Goal: Task Accomplishment & Management: Complete application form

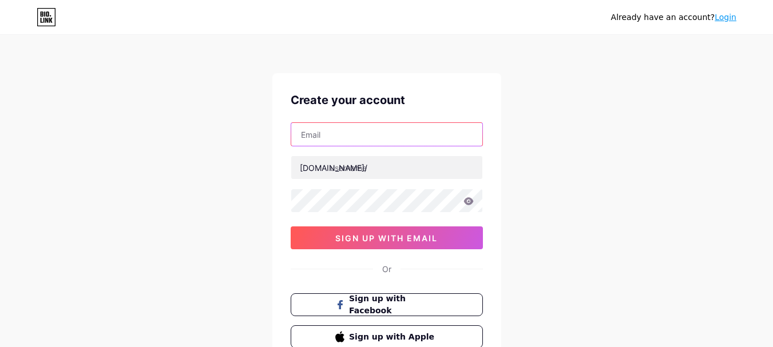
click at [332, 137] on input "text" at bounding box center [386, 134] width 191 height 23
paste input "[EMAIL_ADDRESS][DOMAIN_NAME]"
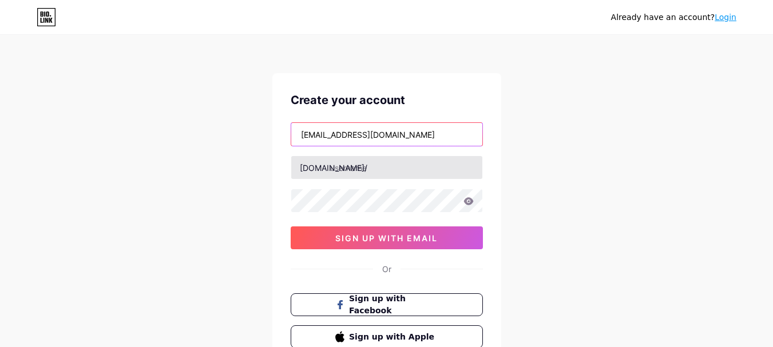
type input "[EMAIL_ADDRESS][DOMAIN_NAME]"
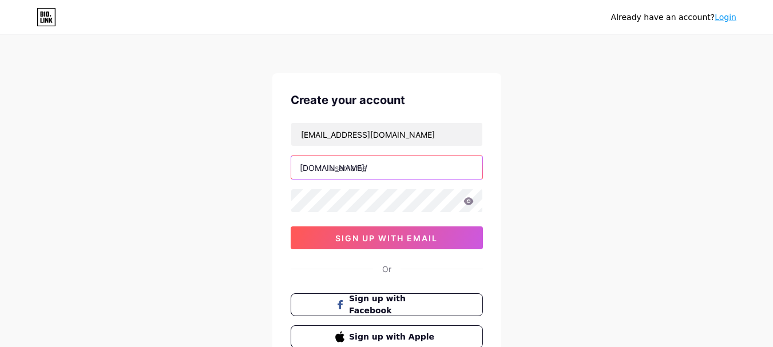
click at [341, 177] on input "text" at bounding box center [386, 167] width 191 height 23
paste input "bygeorgeinspection"
type input "bygeorgeinspection"
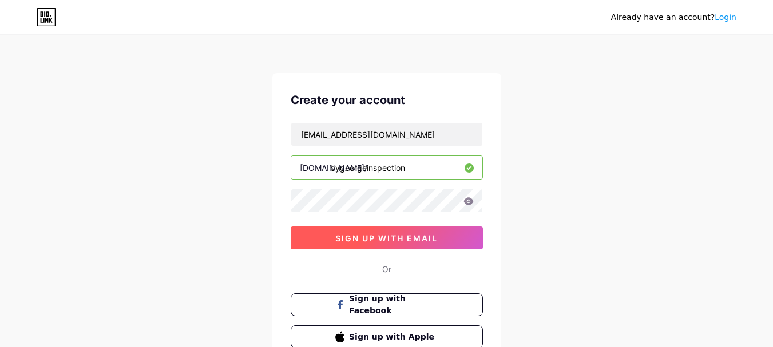
click at [351, 246] on button "sign up with email" at bounding box center [387, 238] width 192 height 23
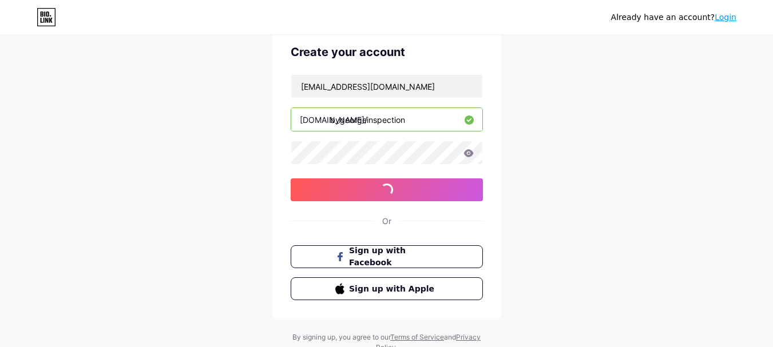
scroll to position [90, 0]
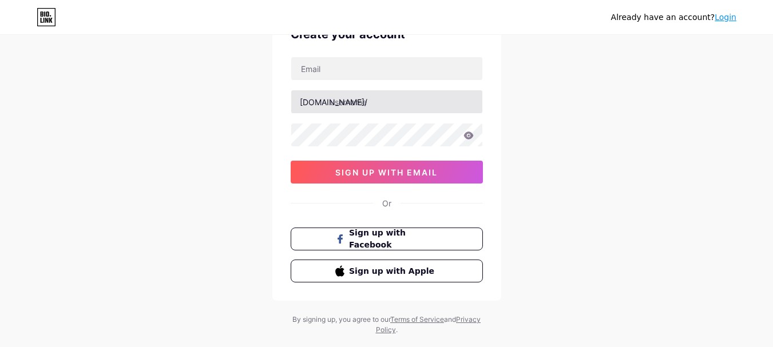
scroll to position [90, 0]
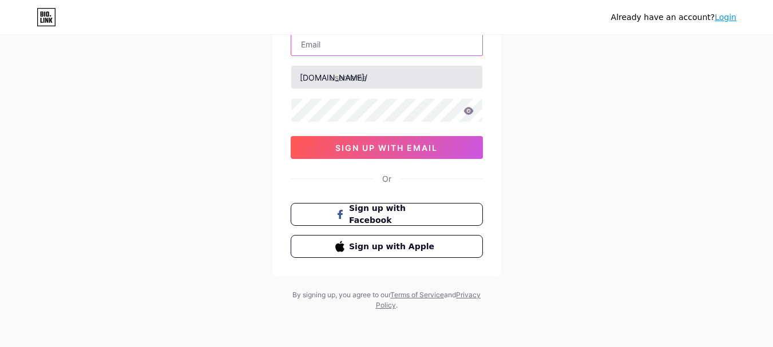
drag, startPoint x: 321, startPoint y: 45, endPoint x: 335, endPoint y: 77, distance: 34.1
click at [321, 45] on input "text" at bounding box center [386, 44] width 191 height 23
paste input "[EMAIL_ADDRESS][DOMAIN_NAME]"
type input "[EMAIL_ADDRESS][DOMAIN_NAME]"
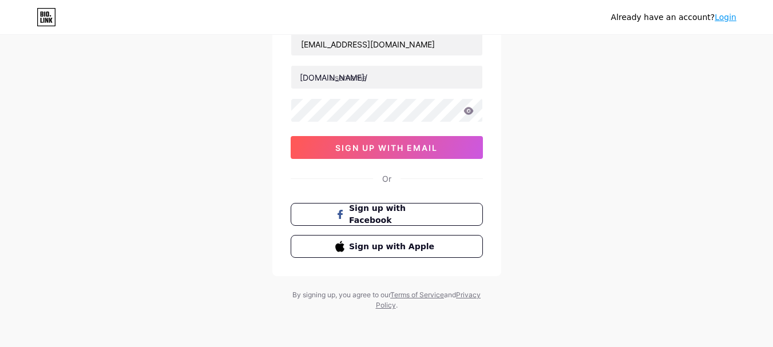
click at [328, 81] on div "[DOMAIN_NAME]/" at bounding box center [334, 78] width 68 height 12
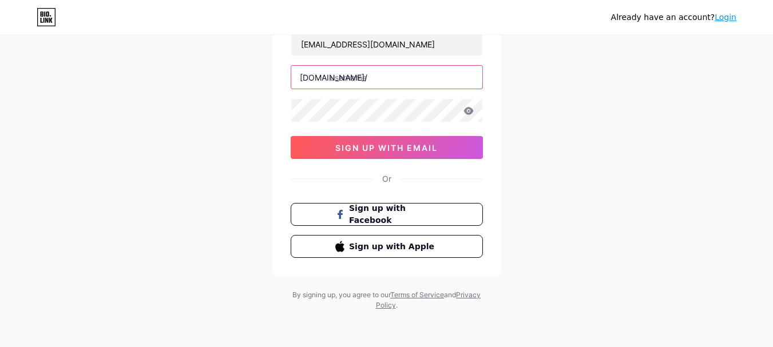
click at [354, 77] on input "text" at bounding box center [386, 77] width 191 height 23
paste input "bygeorgeinspection"
type input "bygeorgeinspection"
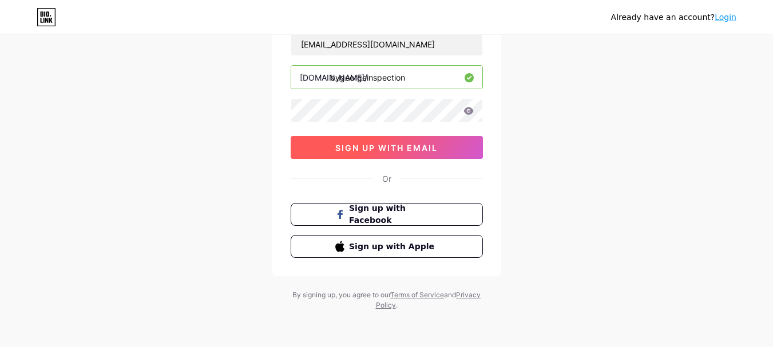
click at [379, 148] on span "sign up with email" at bounding box center [386, 148] width 102 height 10
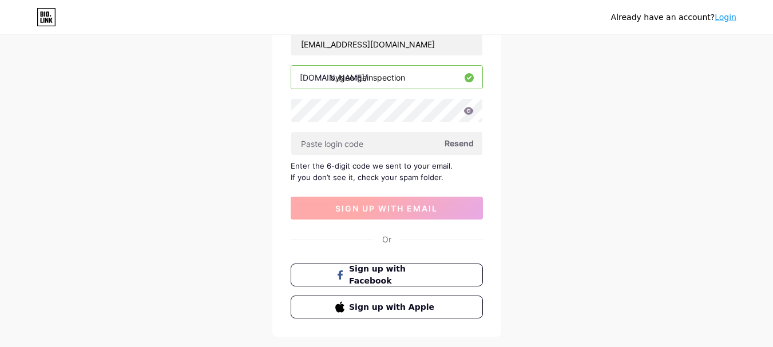
click at [399, 211] on span "sign up with email" at bounding box center [386, 209] width 102 height 10
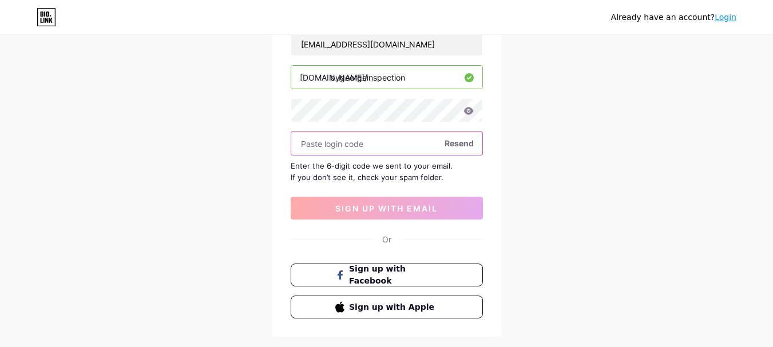
click at [354, 140] on input "text" at bounding box center [386, 143] width 191 height 23
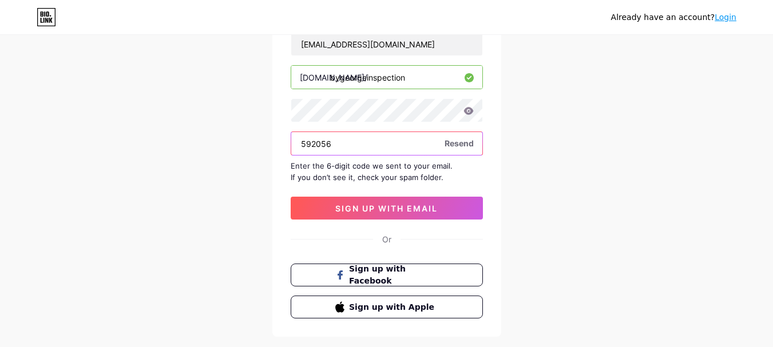
type input "592056"
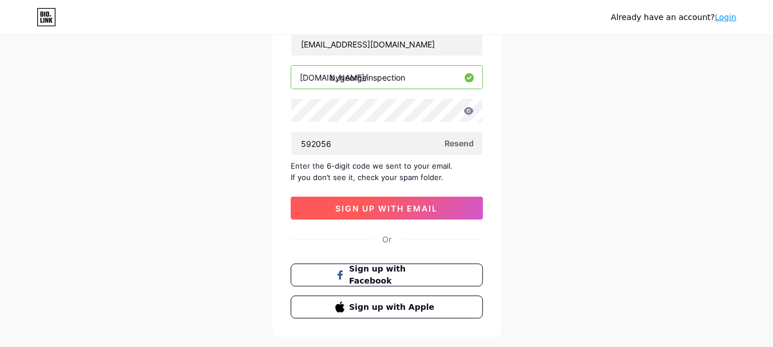
click at [389, 199] on button "sign up with email" at bounding box center [387, 208] width 192 height 23
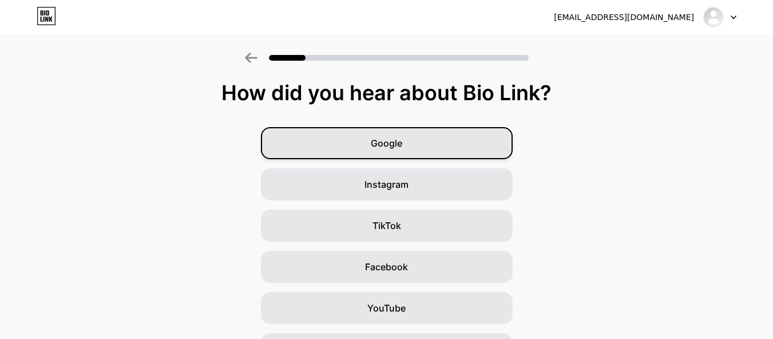
click at [398, 134] on div "Google" at bounding box center [387, 143] width 252 height 32
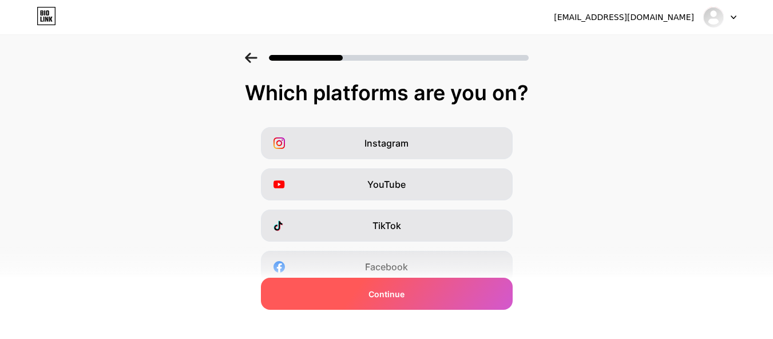
drag, startPoint x: 386, startPoint y: 297, endPoint x: 390, endPoint y: 291, distance: 7.5
click at [385, 297] on span "Continue" at bounding box center [386, 294] width 36 height 12
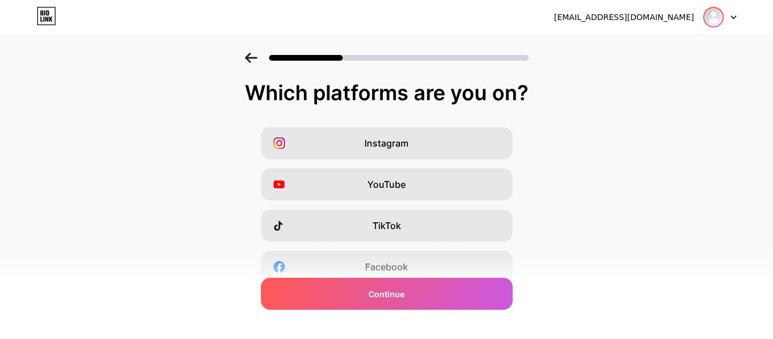
click at [720, 20] on img at bounding box center [713, 17] width 18 height 18
click at [736, 13] on div at bounding box center [719, 17] width 33 height 21
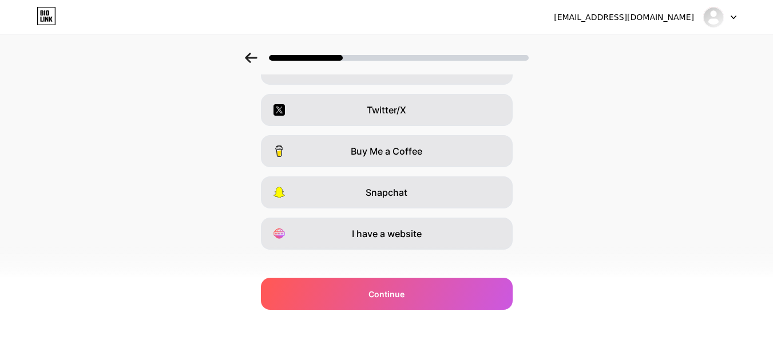
scroll to position [212, 0]
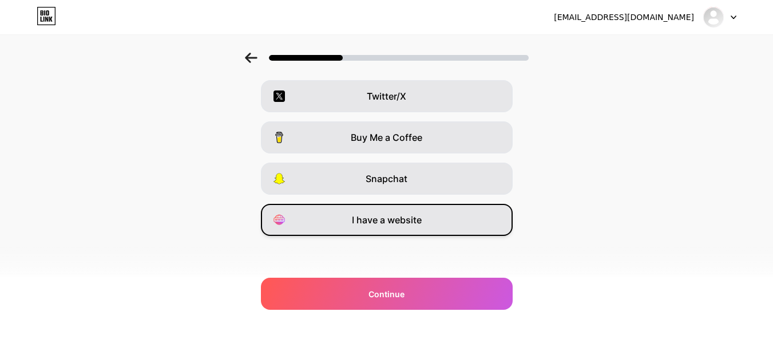
click at [398, 220] on span "I have a website" at bounding box center [387, 220] width 70 height 14
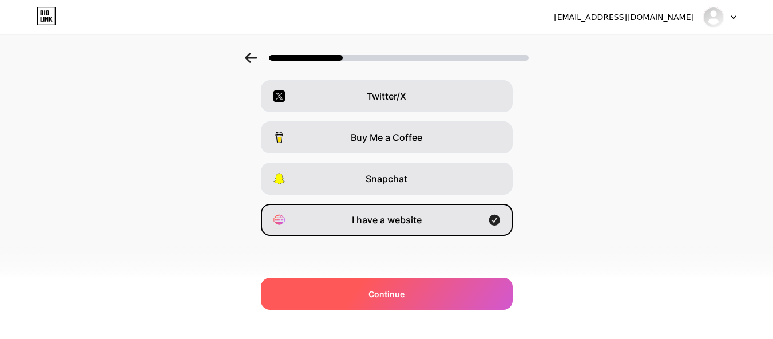
drag, startPoint x: 400, startPoint y: 278, endPoint x: 388, endPoint y: 295, distance: 20.2
click at [399, 278] on div "Continue" at bounding box center [387, 293] width 252 height 32
click at [386, 297] on span at bounding box center [386, 293] width 13 height 13
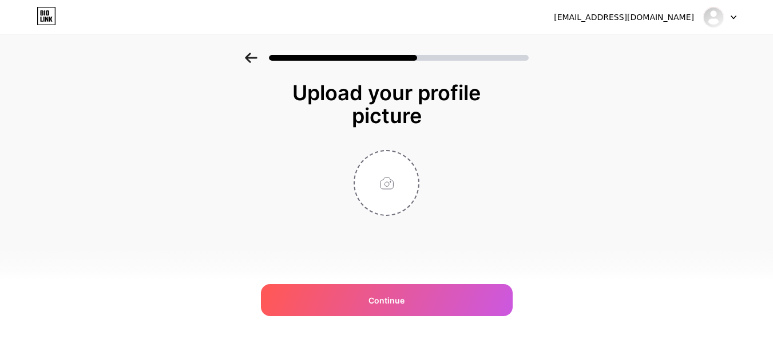
scroll to position [0, 0]
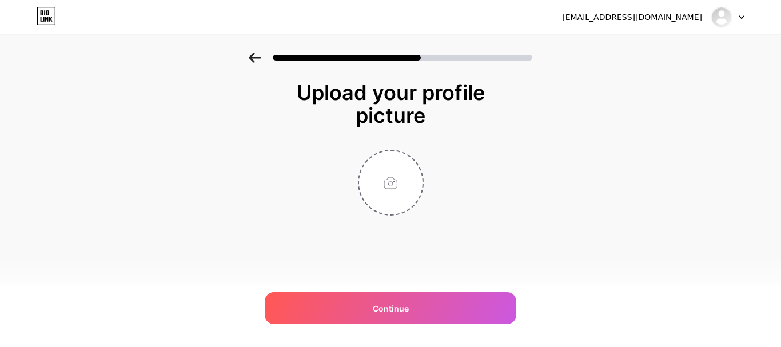
click at [398, 325] on div "[EMAIL_ADDRESS][DOMAIN_NAME] Logout Link Copied Upload your profile picture Con…" at bounding box center [390, 173] width 781 height 347
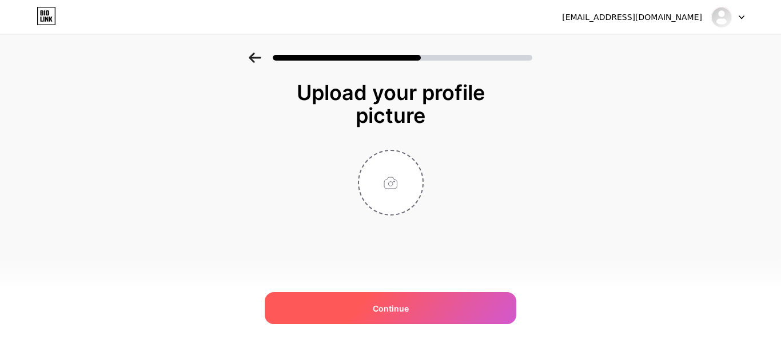
click at [395, 307] on span "Continue" at bounding box center [391, 309] width 36 height 12
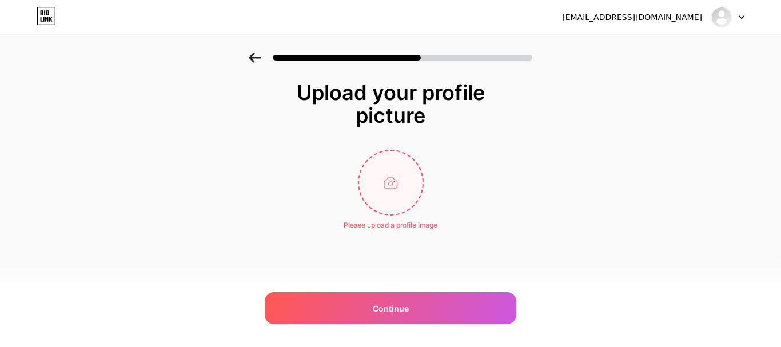
click at [397, 182] on input "file" at bounding box center [390, 182] width 63 height 63
type input "C:\fakepath\images (3).jpg"
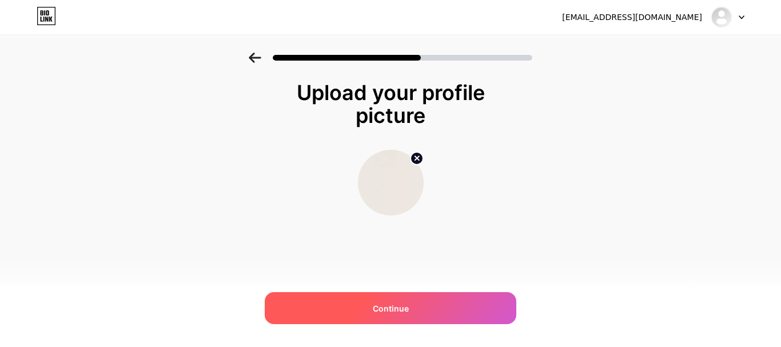
click at [382, 303] on span "Continue" at bounding box center [391, 309] width 36 height 12
click at [384, 309] on span "Continue" at bounding box center [391, 309] width 36 height 12
click at [728, 23] on img at bounding box center [722, 17] width 18 height 18
click at [489, 188] on div at bounding box center [390, 183] width 229 height 66
click at [413, 303] on div "Continue" at bounding box center [391, 308] width 252 height 32
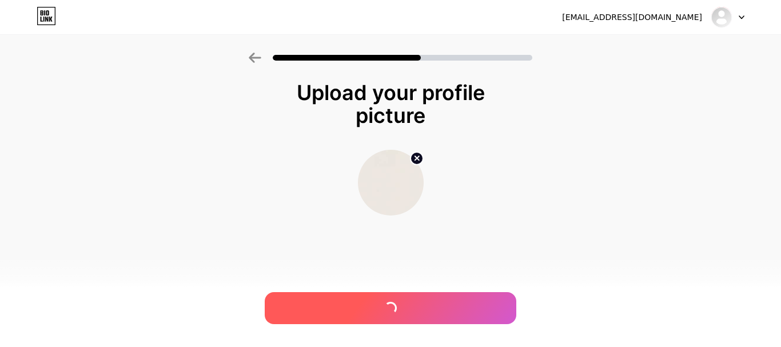
click at [412, 303] on div at bounding box center [391, 308] width 252 height 32
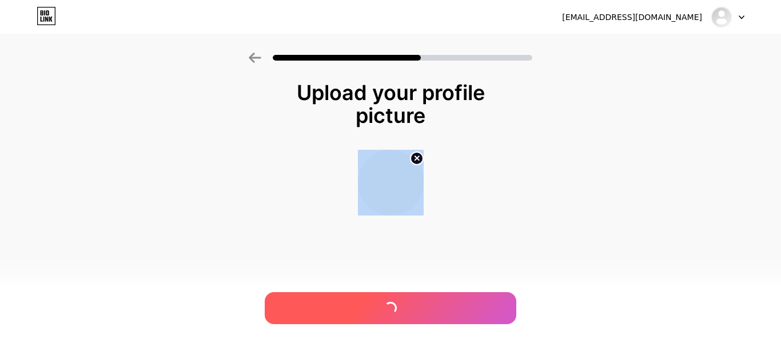
click at [412, 303] on div at bounding box center [391, 308] width 252 height 32
click at [412, 303] on div "Continue" at bounding box center [391, 308] width 252 height 32
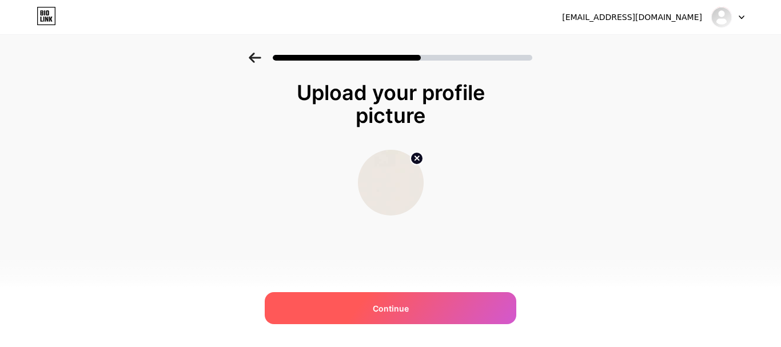
click at [398, 303] on span "Continue" at bounding box center [391, 309] width 36 height 12
click at [398, 303] on div at bounding box center [391, 308] width 252 height 32
click at [399, 297] on div "Continue" at bounding box center [391, 308] width 252 height 32
click at [399, 297] on div at bounding box center [391, 308] width 252 height 32
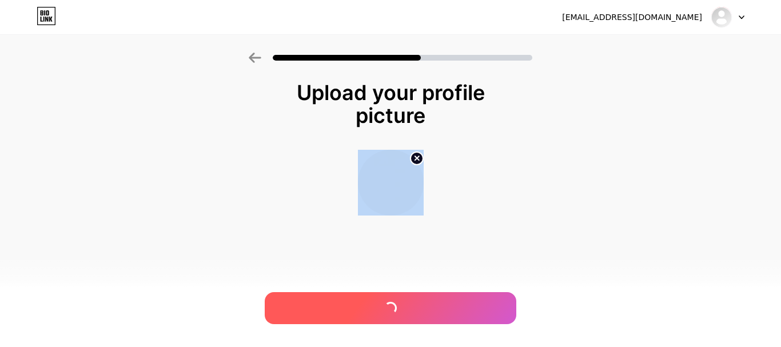
click at [399, 297] on div at bounding box center [391, 308] width 252 height 32
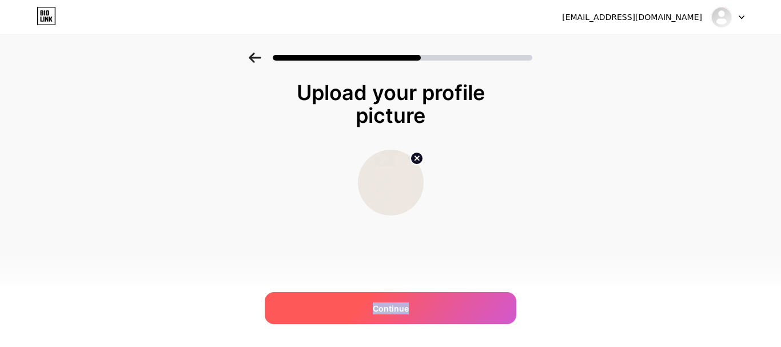
click at [399, 297] on div "Continue" at bounding box center [391, 308] width 252 height 32
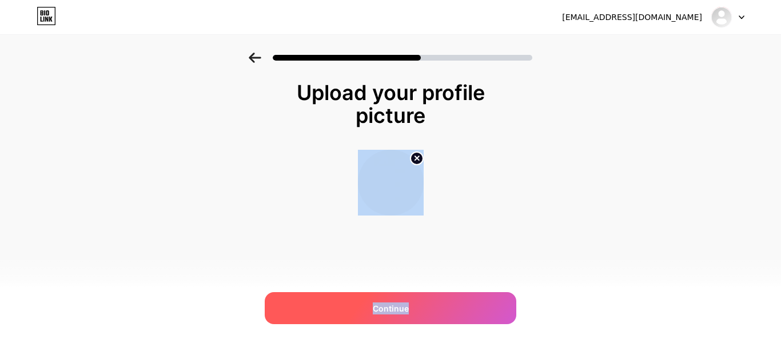
click at [399, 297] on div "Continue" at bounding box center [391, 308] width 252 height 32
click at [399, 297] on div at bounding box center [391, 308] width 252 height 32
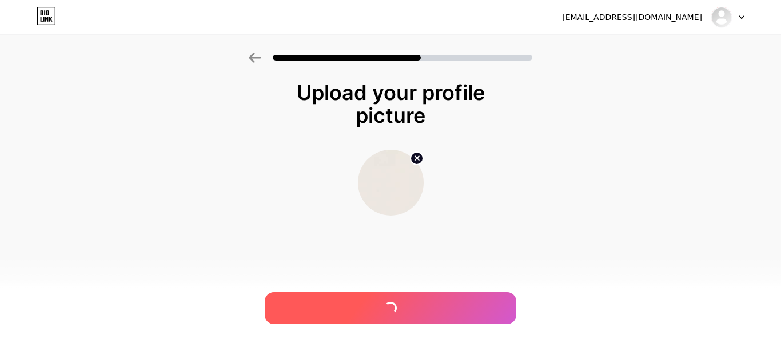
click at [399, 297] on div at bounding box center [391, 308] width 252 height 32
click at [399, 297] on div "Continue" at bounding box center [391, 308] width 252 height 32
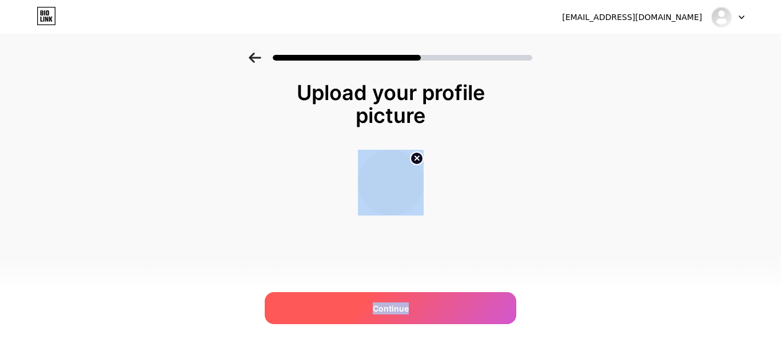
click at [399, 297] on div "Continue" at bounding box center [391, 308] width 252 height 32
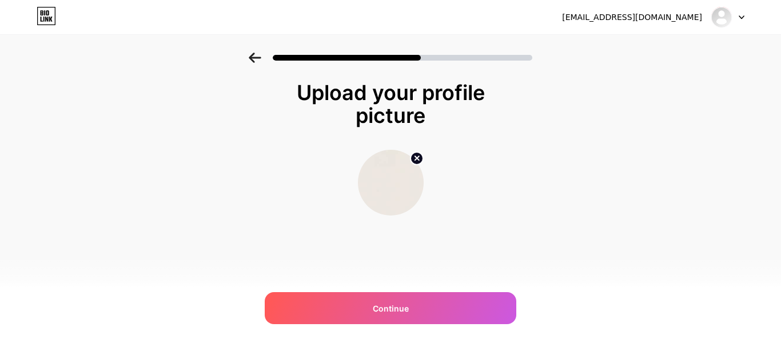
click at [669, 18] on div "[EMAIL_ADDRESS][DOMAIN_NAME]" at bounding box center [632, 17] width 140 height 12
click at [242, 53] on div at bounding box center [390, 54] width 781 height 40
click at [249, 55] on icon at bounding box center [255, 58] width 13 height 10
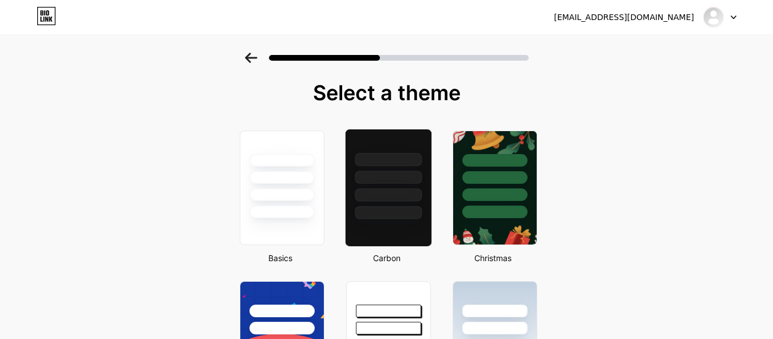
click at [370, 187] on div at bounding box center [388, 174] width 86 height 90
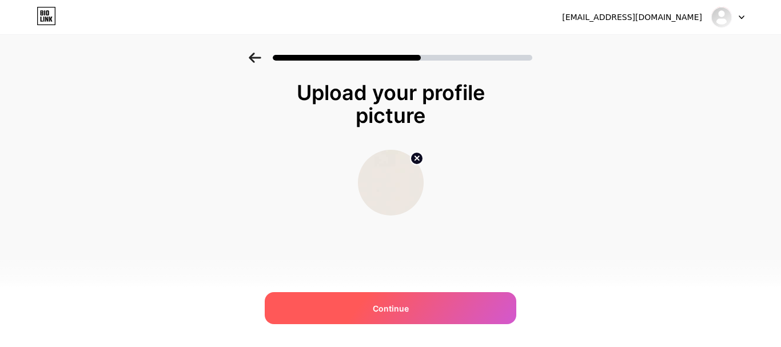
click at [408, 309] on span "Continue" at bounding box center [391, 309] width 36 height 12
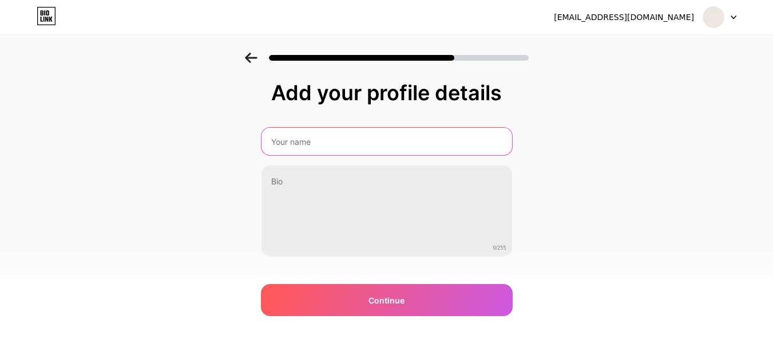
click at [331, 153] on input "text" at bounding box center [386, 141] width 251 height 27
paste input "By [PERSON_NAME] & Services, LLC"
click at [366, 142] on input "By [PERSON_NAME] & Services, LLC" at bounding box center [386, 141] width 253 height 27
type input "By [PERSON_NAME] Inspections Services, LLC"
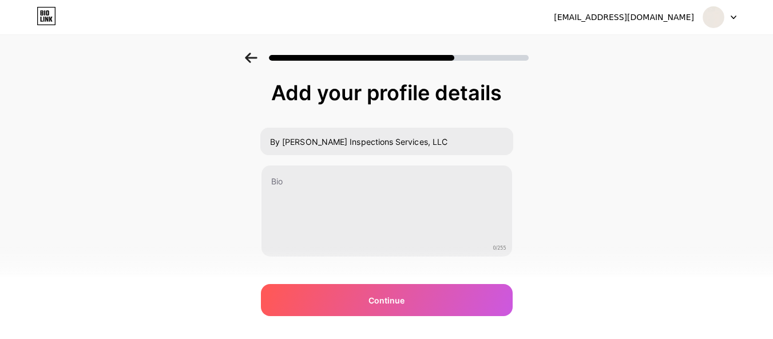
click at [335, 165] on div "0/255" at bounding box center [387, 211] width 252 height 92
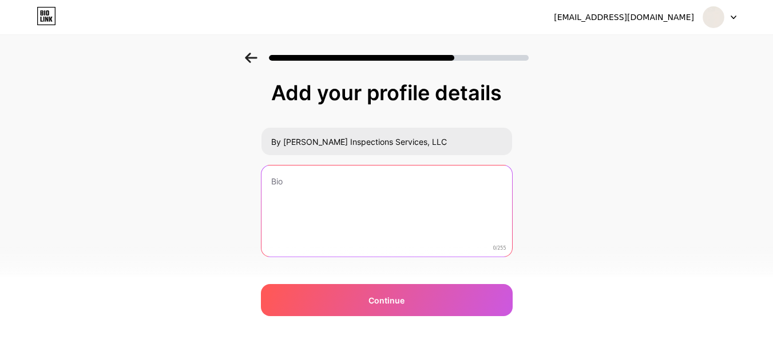
click at [324, 200] on textarea at bounding box center [386, 211] width 251 height 92
paste textarea "By [PERSON_NAME] & Services is a trusted, family-owned home inspection company …"
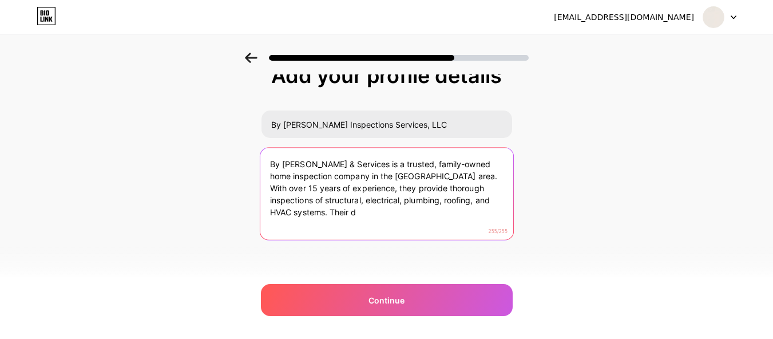
scroll to position [21, 0]
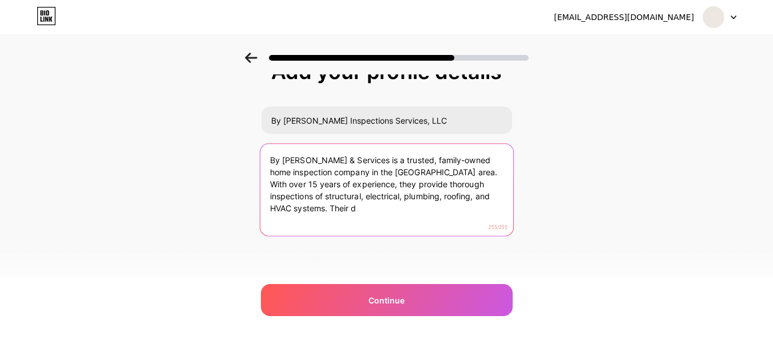
drag, startPoint x: 334, startPoint y: 207, endPoint x: 424, endPoint y: 211, distance: 91.0
click at [424, 211] on textarea "By [PERSON_NAME] & Services is a trusted, family-owned home inspection company …" at bounding box center [386, 190] width 253 height 93
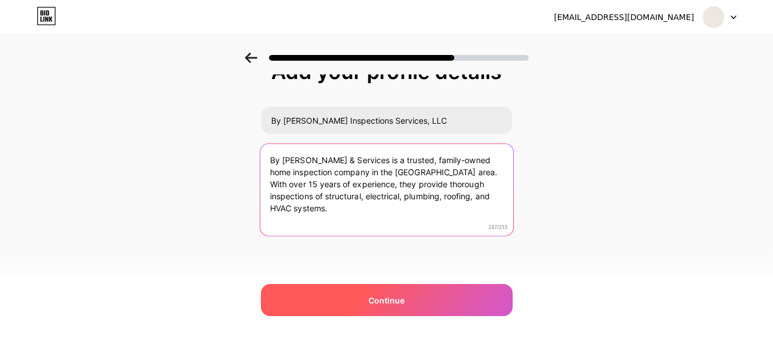
type textarea "By [PERSON_NAME] & Services is a trusted, family-owned home inspection company …"
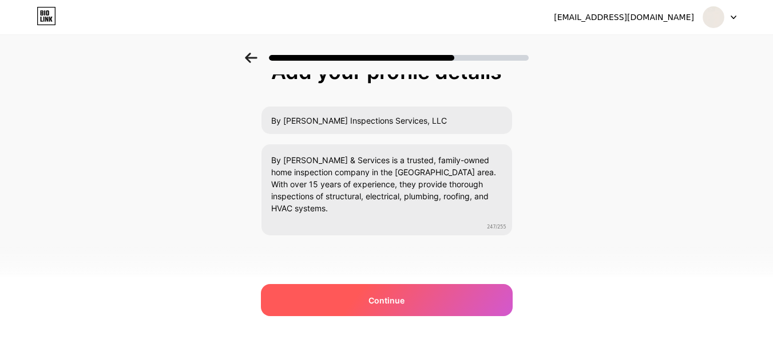
click at [431, 289] on div "Continue" at bounding box center [387, 300] width 252 height 32
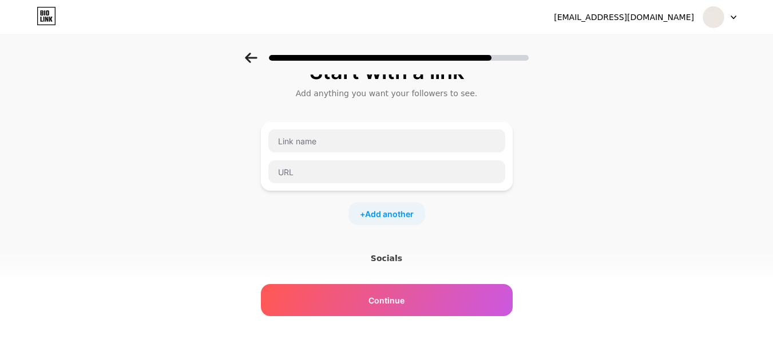
scroll to position [0, 0]
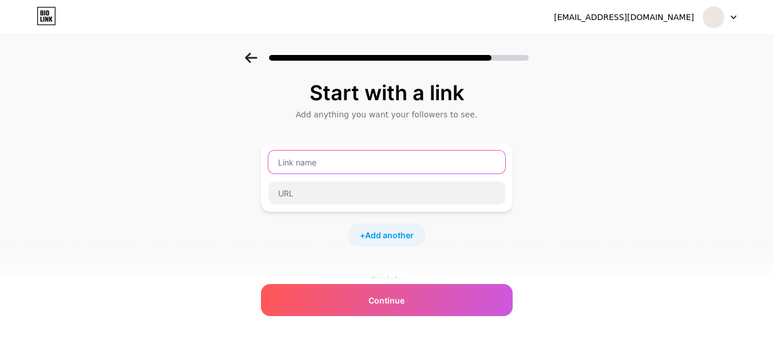
click at [319, 157] on input "text" at bounding box center [386, 161] width 237 height 23
paste input "[URL][DOMAIN_NAME]"
click at [334, 155] on input "[URL][DOMAIN_NAME]" at bounding box center [386, 161] width 237 height 23
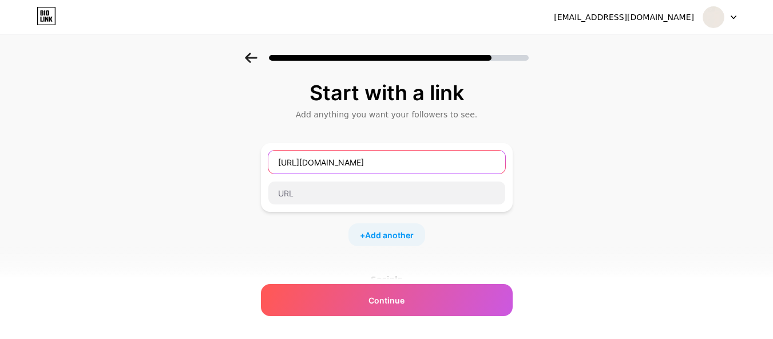
click at [334, 155] on input "[URL][DOMAIN_NAME]" at bounding box center [386, 161] width 237 height 23
paste input "By [PERSON_NAME] & Services, LLC"
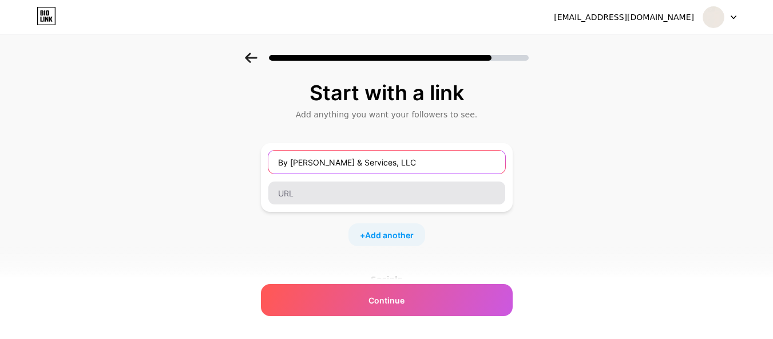
type input "By [PERSON_NAME] & Services, LLC"
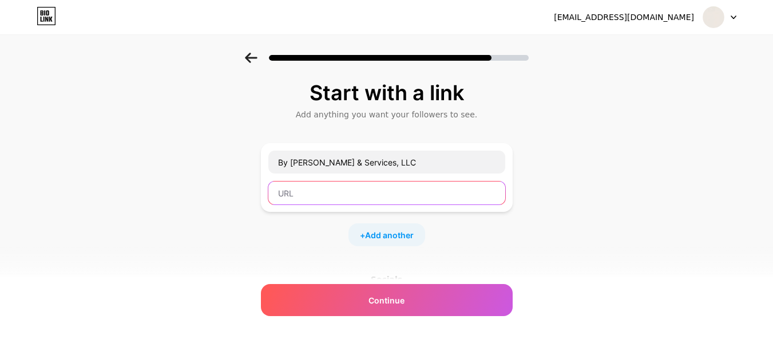
click at [312, 200] on input "text" at bounding box center [386, 192] width 237 height 23
paste input "[URL][DOMAIN_NAME]"
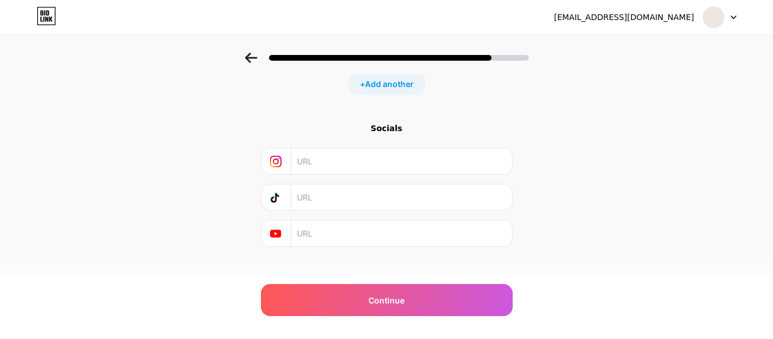
scroll to position [162, 0]
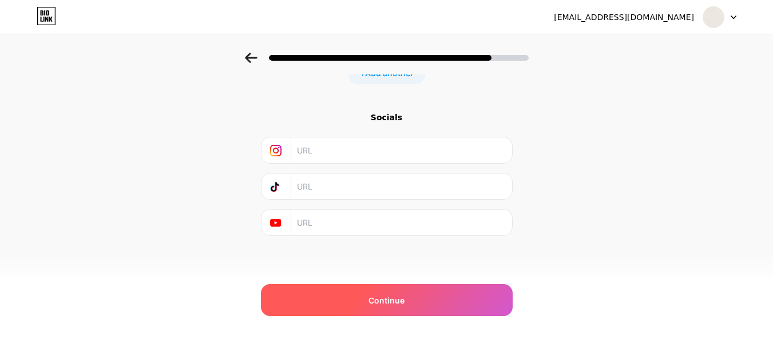
type input "[URL][DOMAIN_NAME]"
click at [360, 296] on div "Continue" at bounding box center [387, 300] width 252 height 32
click at [392, 296] on span "Continue" at bounding box center [386, 300] width 36 height 12
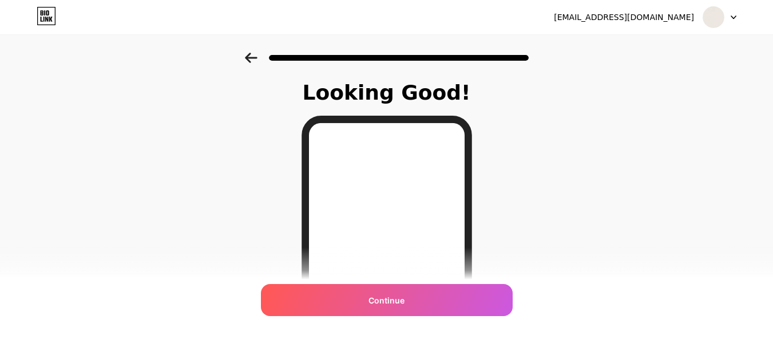
scroll to position [114, 0]
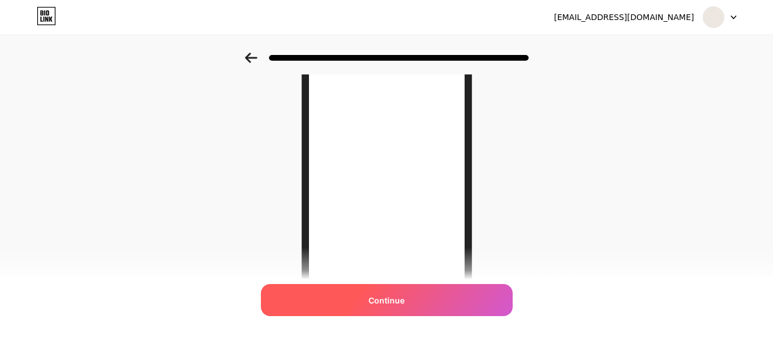
click at [392, 297] on span "Continue" at bounding box center [386, 300] width 36 height 12
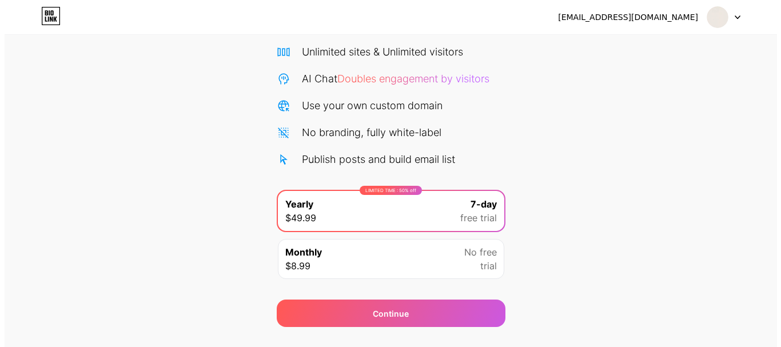
scroll to position [113, 0]
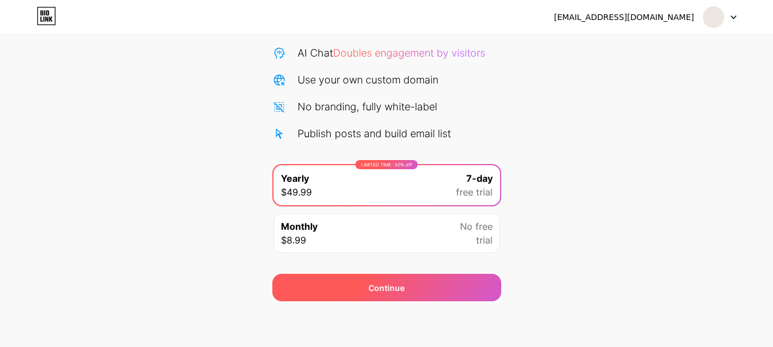
click at [398, 280] on div "Continue" at bounding box center [386, 287] width 229 height 27
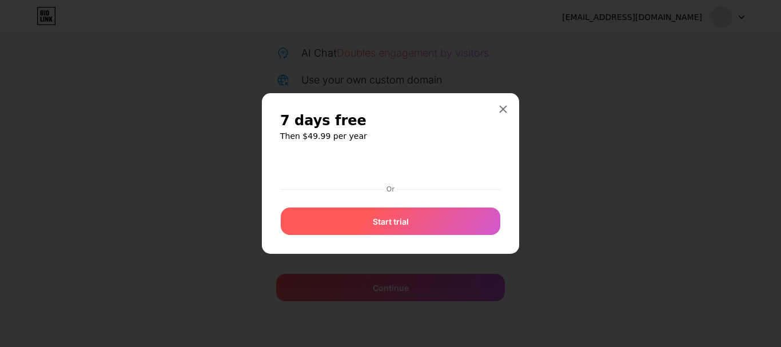
click at [371, 224] on div "Start trial" at bounding box center [391, 221] width 220 height 27
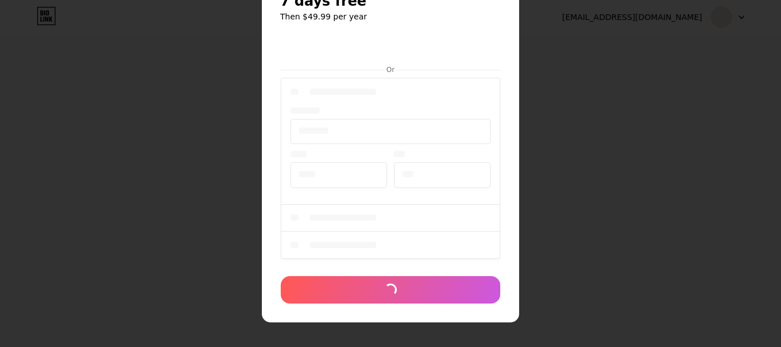
scroll to position [52, 0]
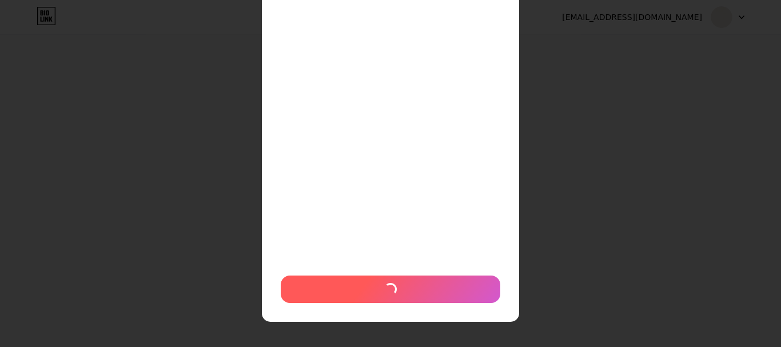
click at [366, 291] on div at bounding box center [391, 289] width 220 height 27
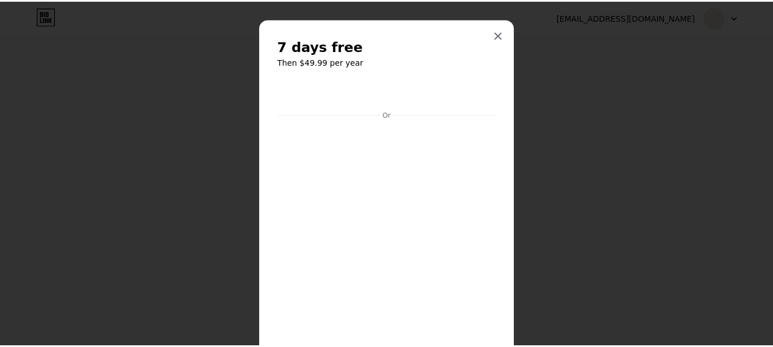
scroll to position [0, 0]
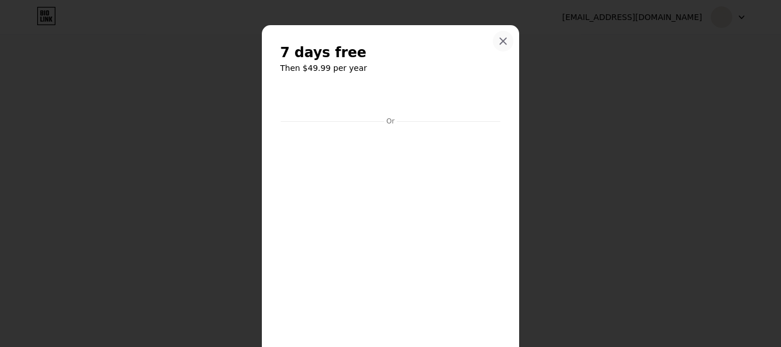
click at [501, 35] on div at bounding box center [503, 41] width 21 height 21
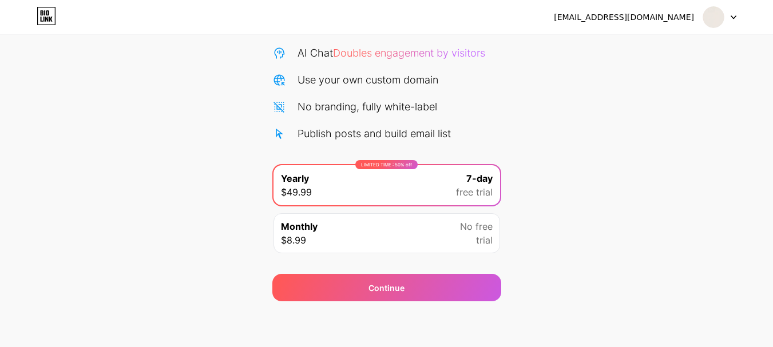
click at [337, 69] on div "Unlimited sites & Unlimited visitors AI Chat Doubles engagement by visitors Use…" at bounding box center [386, 79] width 229 height 123
click at [366, 52] on span "Doubles engagement by visitors" at bounding box center [409, 53] width 152 height 12
click at [450, 70] on div "Unlimited sites & Unlimited visitors AI Chat Doubles engagement by visitors Use…" at bounding box center [386, 79] width 229 height 123
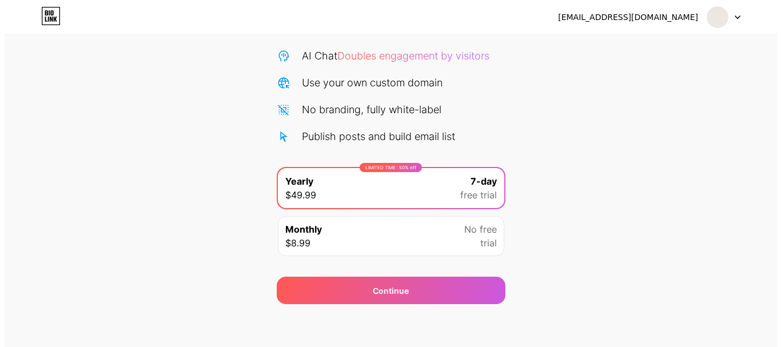
scroll to position [113, 0]
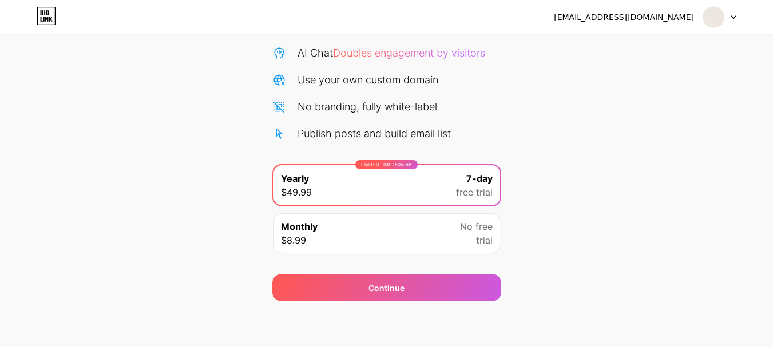
click at [318, 243] on div "Monthly $8.99 No free trial" at bounding box center [386, 233] width 227 height 40
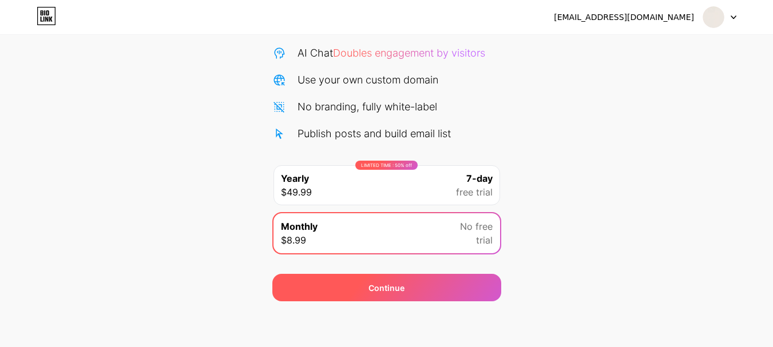
click at [324, 298] on div "Continue" at bounding box center [386, 287] width 229 height 27
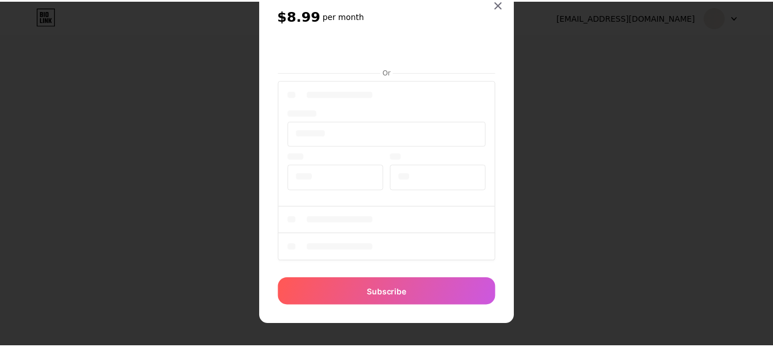
scroll to position [40, 0]
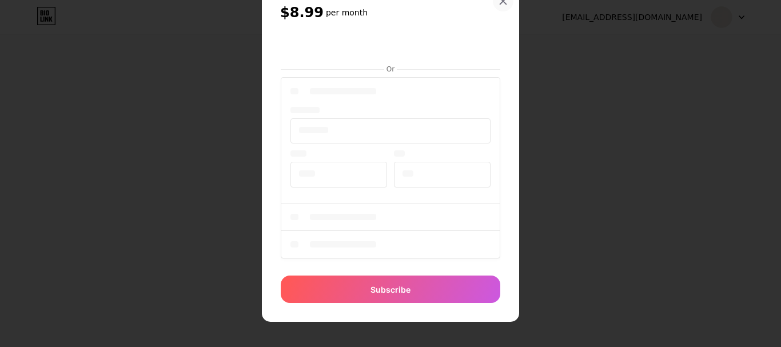
click at [499, 1] on icon at bounding box center [503, 1] width 9 height 9
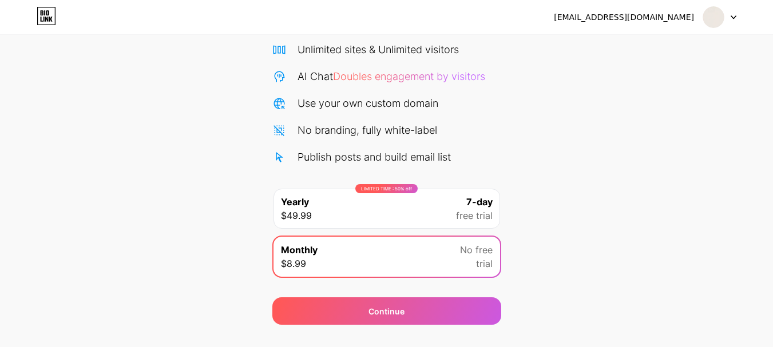
scroll to position [0, 0]
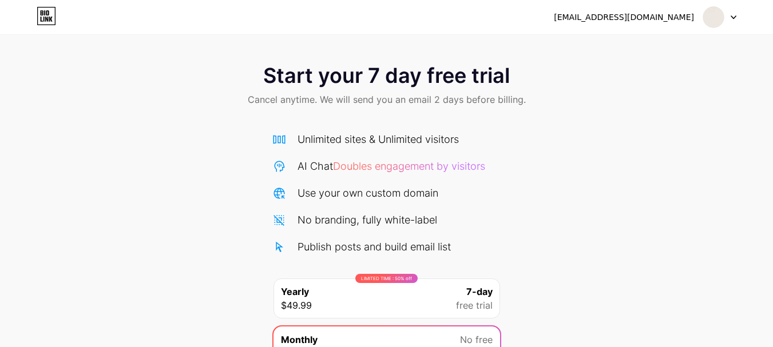
click at [443, 169] on span "Doubles engagement by visitors" at bounding box center [409, 166] width 152 height 12
click at [449, 96] on span "Cancel anytime. We will send you an email 2 days before billing." at bounding box center [387, 100] width 278 height 14
click at [377, 84] on span "Start your 7 day free trial" at bounding box center [386, 75] width 247 height 23
click at [291, 87] on span "Start your 7 day free trial" at bounding box center [386, 75] width 247 height 23
click at [723, 13] on img at bounding box center [713, 17] width 22 height 22
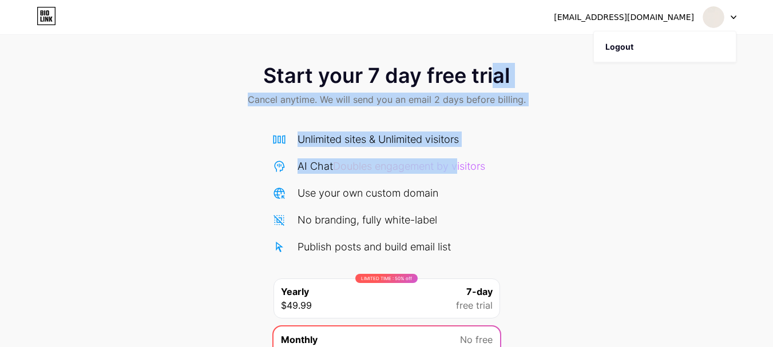
drag, startPoint x: 491, startPoint y: 87, endPoint x: 455, endPoint y: 183, distance: 102.4
click at [458, 175] on div "Start your 7 day free trial Cancel anytime. We will send you an email 2 days be…" at bounding box center [386, 234] width 773 height 362
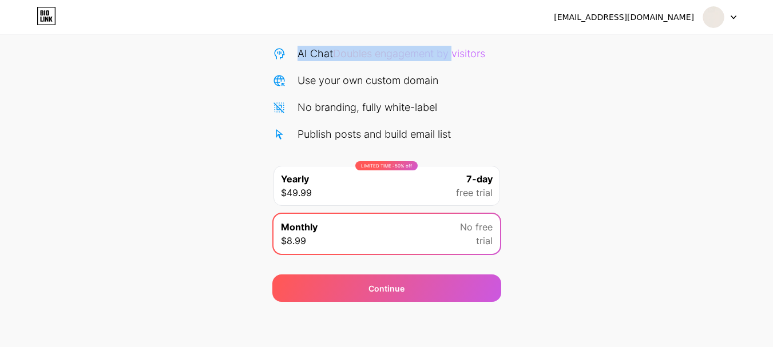
scroll to position [113, 0]
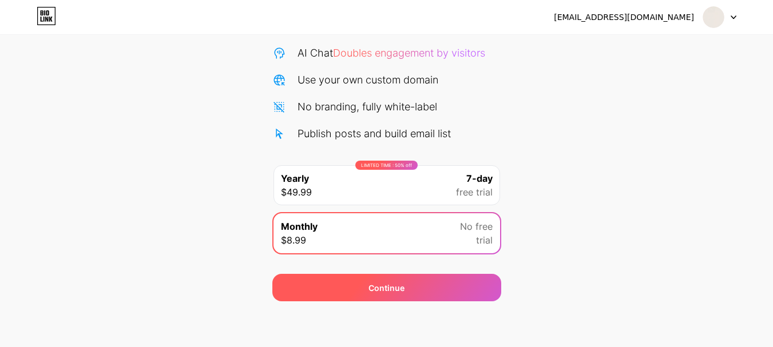
click at [371, 285] on div "Continue" at bounding box center [386, 288] width 36 height 12
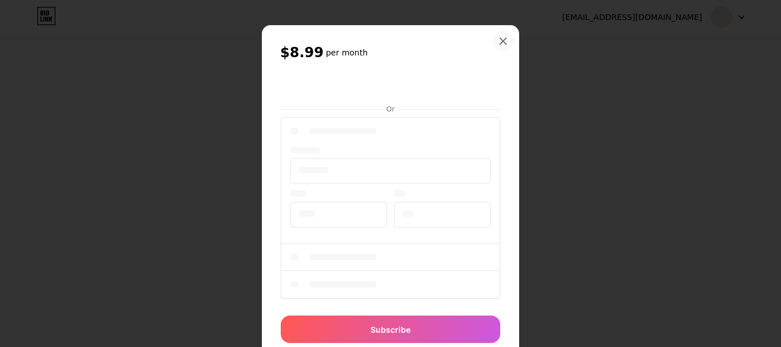
click at [499, 44] on icon at bounding box center [503, 41] width 9 height 9
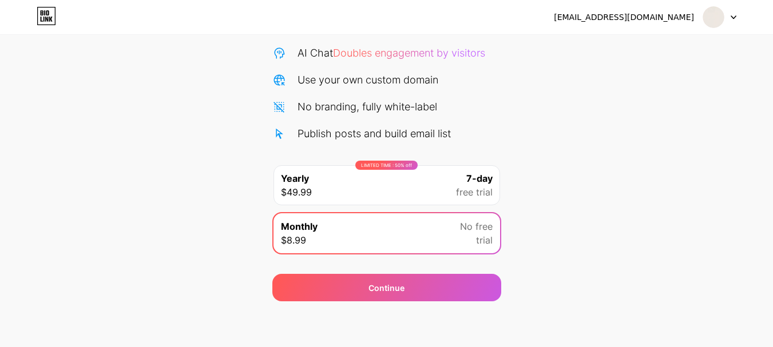
click at [342, 77] on div "Use your own custom domain" at bounding box center [367, 79] width 141 height 15
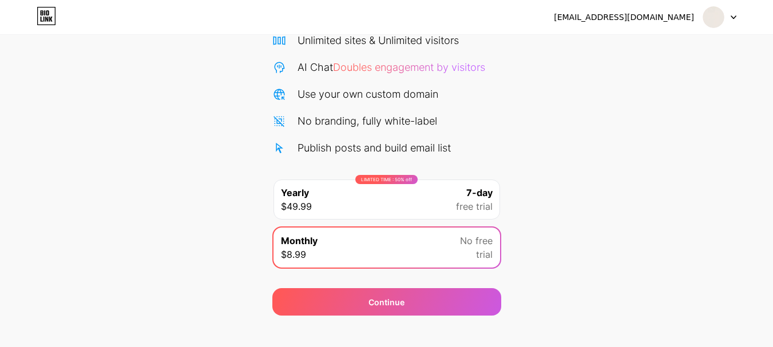
scroll to position [0, 0]
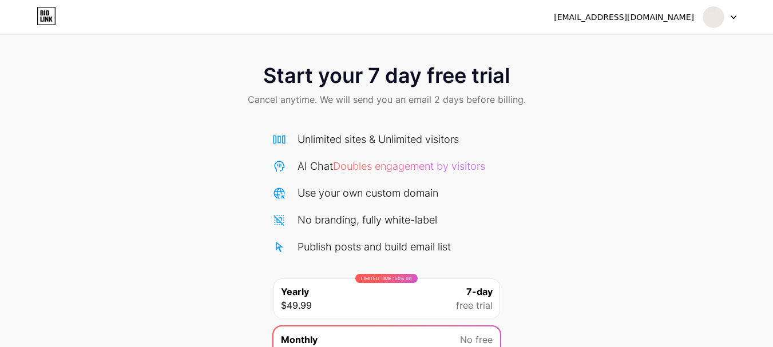
click at [281, 140] on icon at bounding box center [279, 140] width 14 height 14
click at [284, 172] on icon at bounding box center [279, 167] width 14 height 14
drag, startPoint x: 281, startPoint y: 191, endPoint x: 280, endPoint y: 221, distance: 29.8
click at [281, 195] on icon at bounding box center [279, 193] width 14 height 14
click at [280, 221] on icon at bounding box center [278, 220] width 11 height 11
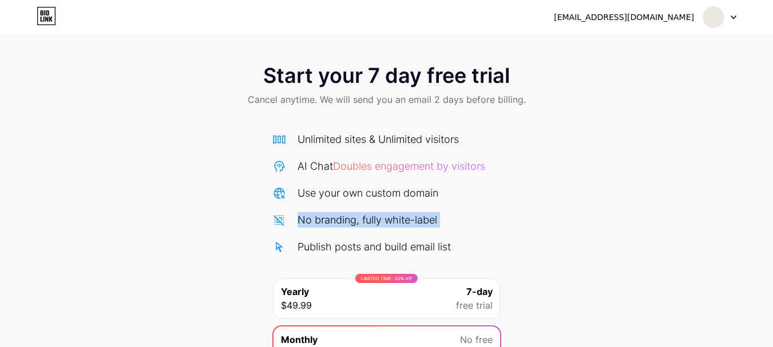
drag, startPoint x: 280, startPoint y: 226, endPoint x: 281, endPoint y: 259, distance: 33.2
click at [281, 259] on div "Unlimited sites & Unlimited visitors AI Chat Doubles engagement by visitors Use…" at bounding box center [386, 253] width 229 height 242
